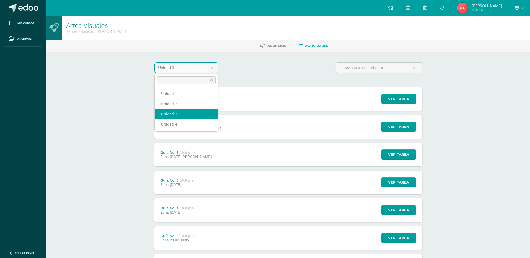
click at [211, 68] on body "Mis cursos Archivos Cerrar panel Artes Visuales Tercero Básicos "Arquimedes" Ci…" at bounding box center [265, 170] width 530 height 341
select select "Unidad 4"
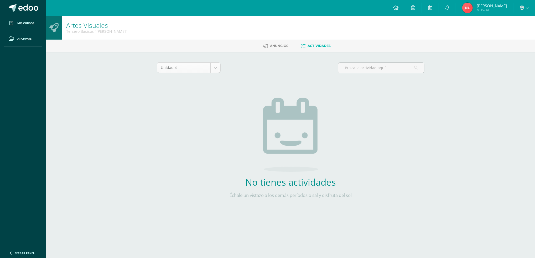
click at [212, 71] on body "Mis cursos Archivos Cerrar panel Artes Visuales Tercero Básicos "Arquimedes" Ci…" at bounding box center [267, 113] width 535 height 226
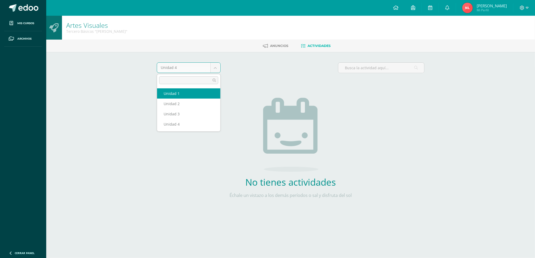
select select "Unidad 1"
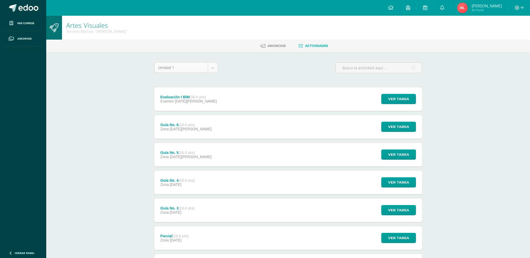
click at [210, 69] on body "Mis cursos Archivos Cerrar panel Artes Visuales Tercero Básicos "Arquimedes" Ci…" at bounding box center [265, 170] width 530 height 341
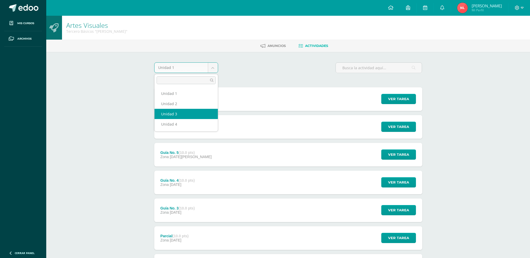
select select "Unidad 3"
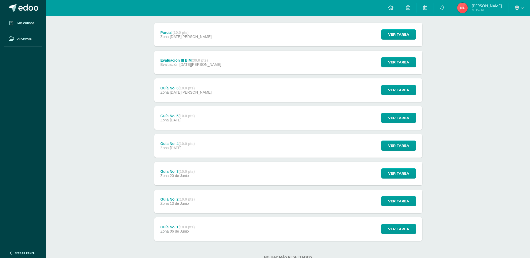
scroll to position [76, 0]
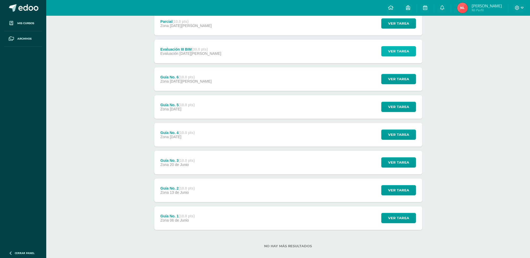
click at [410, 51] on button "Ver tarea" at bounding box center [398, 51] width 35 height 10
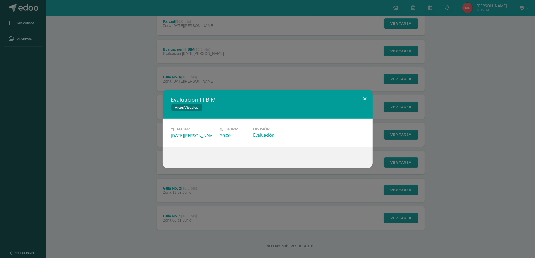
click at [368, 98] on button at bounding box center [365, 99] width 15 height 18
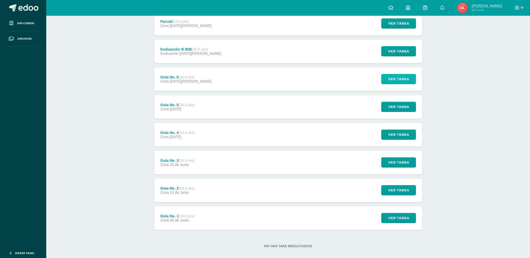
click at [402, 79] on span "Ver tarea" at bounding box center [398, 79] width 21 height 10
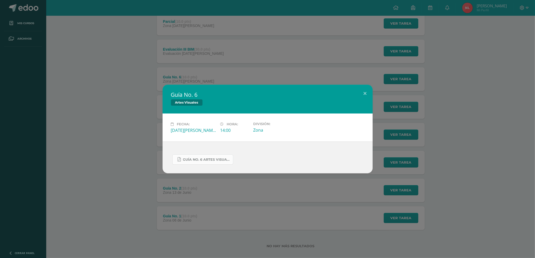
click at [225, 158] on span "Guía No. 6 Artes Visuales III BIM.pdf" at bounding box center [206, 160] width 47 height 4
click at [368, 95] on button at bounding box center [365, 94] width 15 height 18
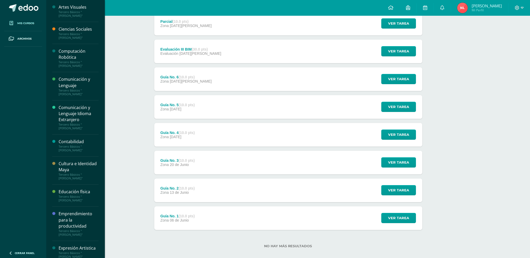
click at [31, 21] on span "Mis cursos" at bounding box center [25, 23] width 17 height 4
